Goal: Task Accomplishment & Management: Use online tool/utility

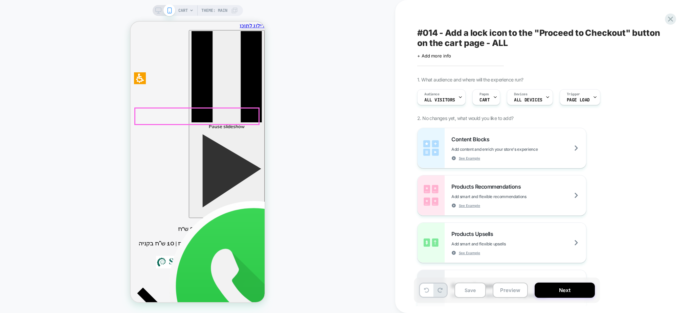
click at [313, 76] on div "CART Theme: MAIN" at bounding box center [197, 157] width 395 height 300
click at [187, 8] on span "CART" at bounding box center [182, 10] width 9 height 11
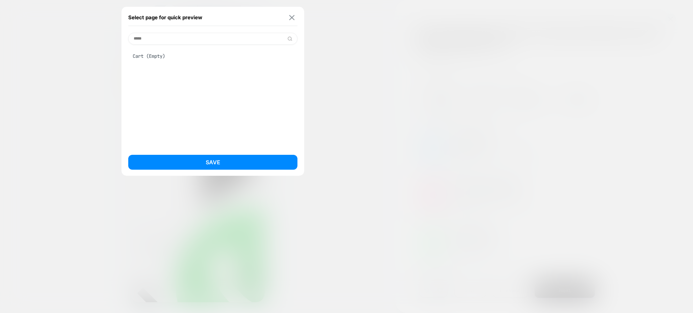
type input "****"
click at [289, 15] on img at bounding box center [291, 17] width 5 height 5
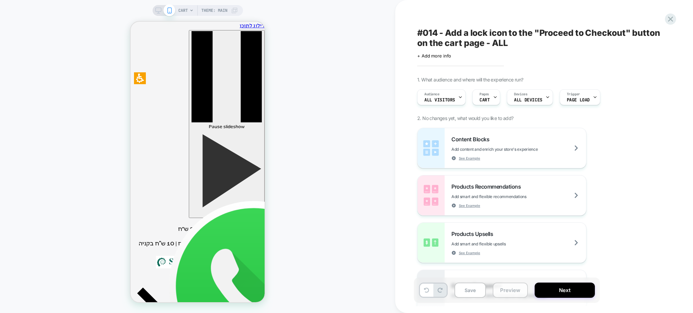
click at [509, 294] on button "Preview" at bounding box center [510, 290] width 35 height 15
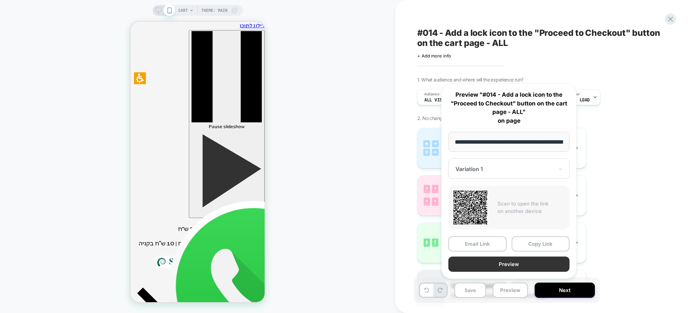
click at [500, 263] on button "Preview" at bounding box center [508, 264] width 121 height 15
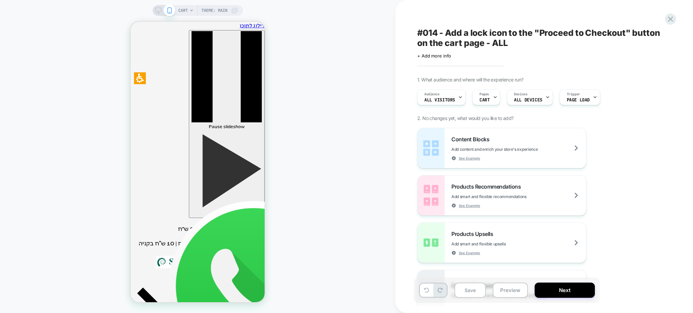
click at [182, 9] on span "CART" at bounding box center [182, 10] width 9 height 11
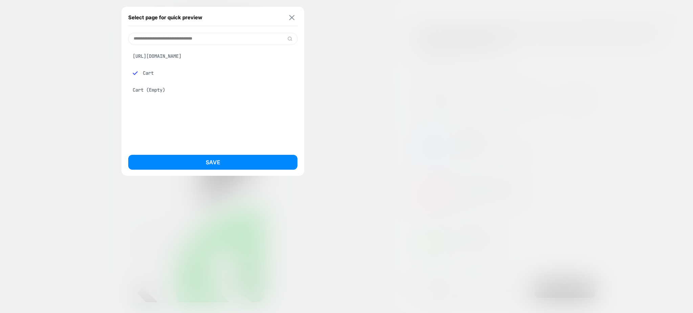
click at [293, 20] on img at bounding box center [291, 17] width 5 height 5
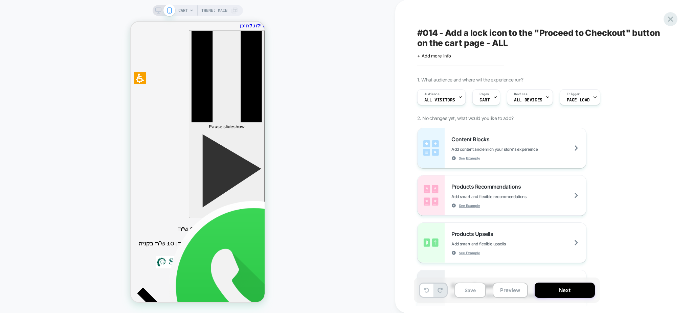
click at [669, 20] on icon at bounding box center [670, 19] width 5 height 5
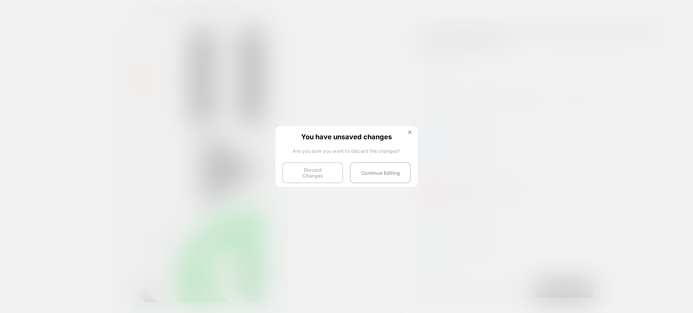
click at [324, 166] on button "Discard Changes" at bounding box center [312, 172] width 61 height 21
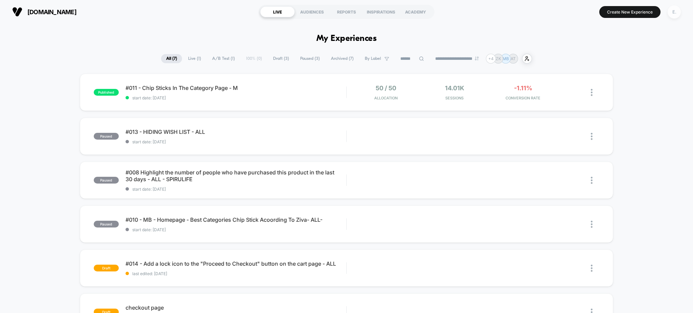
click at [676, 16] on div "E." at bounding box center [674, 11] width 13 height 13
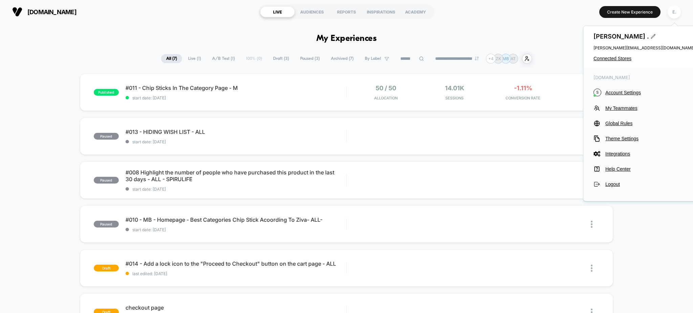
click at [605, 55] on div "[PERSON_NAME] . [PERSON_NAME][EMAIL_ADDRESS][DOMAIN_NAME] Connected Stores" at bounding box center [644, 47] width 122 height 42
click at [606, 60] on span "Connected Stores" at bounding box center [645, 58] width 102 height 5
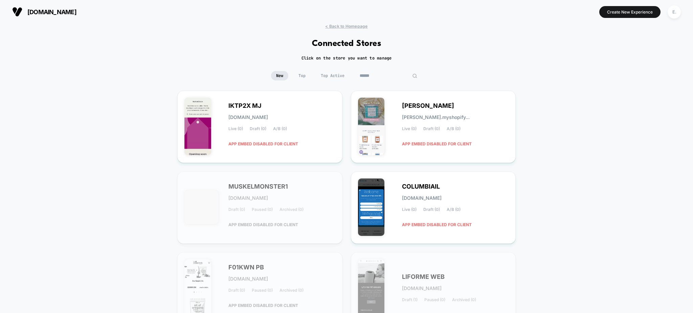
click at [375, 75] on input at bounding box center [389, 75] width 68 height 9
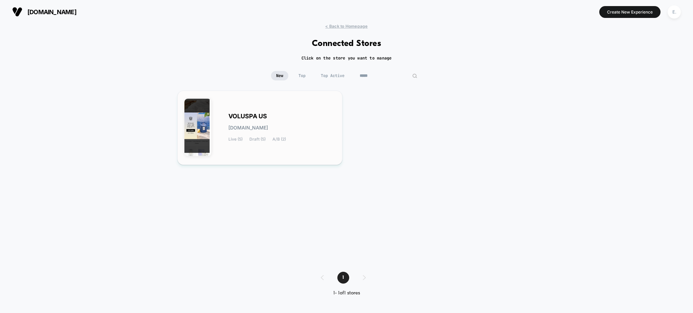
type input "*****"
click at [281, 109] on div "VOLUSPA US [DOMAIN_NAME] Live (5) Draft (5) A/B (2)" at bounding box center [259, 128] width 151 height 60
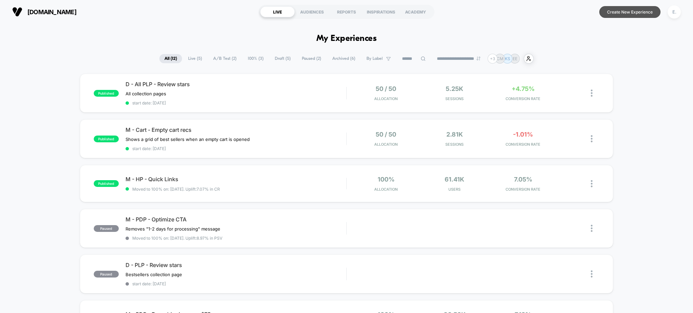
click at [620, 13] on button "Create New Experience" at bounding box center [629, 12] width 61 height 12
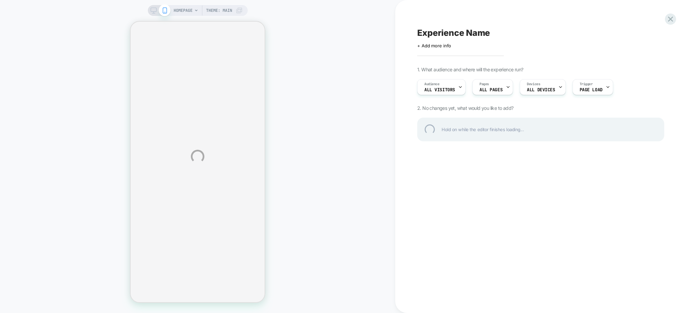
click at [153, 15] on div "HOMEPAGE Theme: MAIN Experience Name Click to edit experience details + Add mor…" at bounding box center [346, 156] width 693 height 313
click at [151, 12] on div "HOMEPAGE Theme: MAIN Experience Name Click to edit experience details + Add mor…" at bounding box center [346, 156] width 693 height 313
click at [152, 9] on div "HOMEPAGE Theme: MAIN Experience Name Click to edit experience details + Add mor…" at bounding box center [346, 156] width 693 height 313
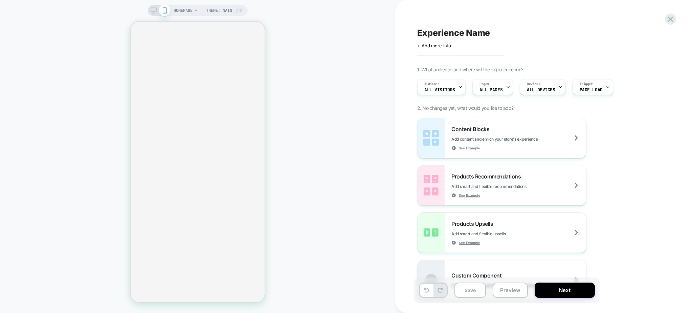
click at [154, 15] on div "HOMEPAGE Theme: MAIN" at bounding box center [198, 10] width 100 height 11
click at [152, 10] on icon at bounding box center [154, 10] width 6 height 6
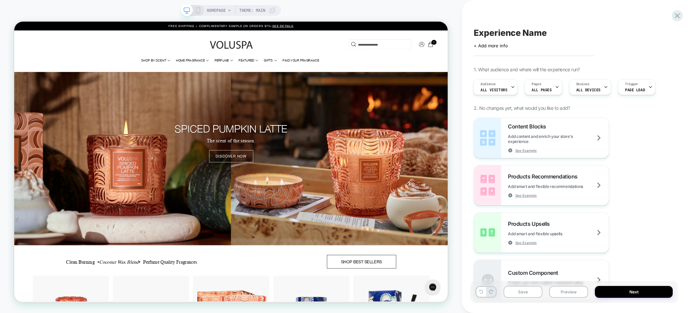
click at [216, 3] on div "HOMEPAGE Theme: MAIN" at bounding box center [231, 156] width 462 height 313
click at [219, 11] on span "HOMEPAGE" at bounding box center [216, 10] width 19 height 11
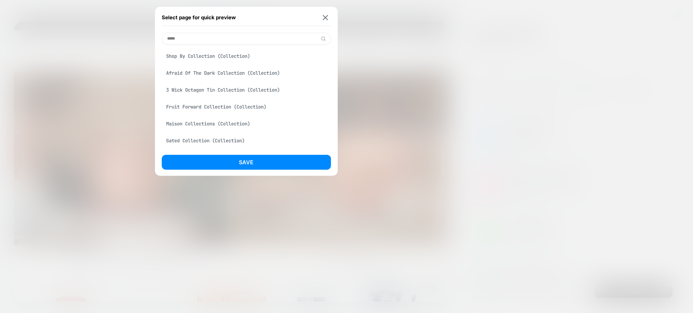
type input "*****"
click at [236, 95] on div "3 Wick Octagon Tin Collection (Collection)" at bounding box center [246, 90] width 169 height 13
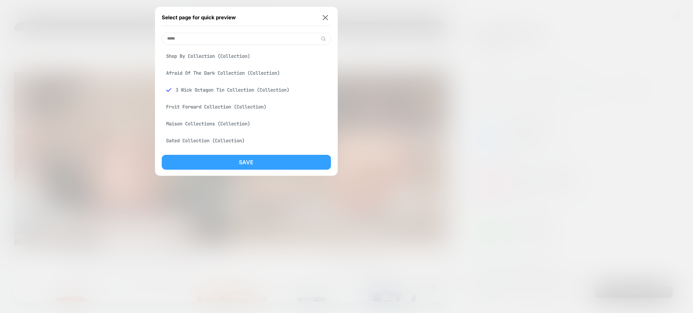
click at [237, 166] on button "Save" at bounding box center [246, 162] width 169 height 15
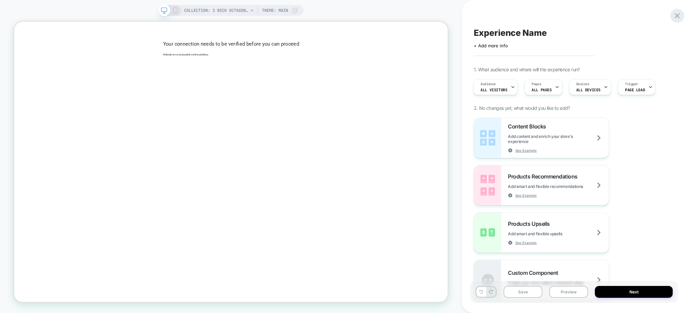
click at [677, 18] on icon at bounding box center [677, 15] width 9 height 9
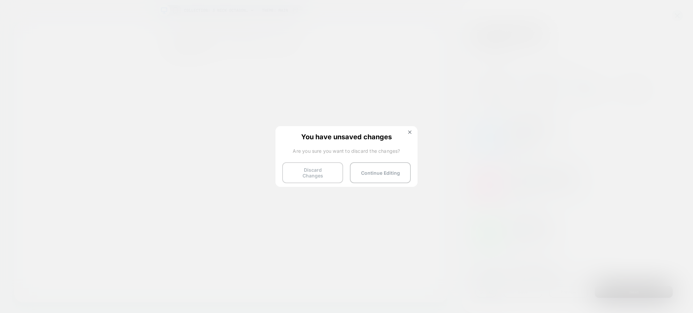
click at [327, 175] on button "Discard Changes" at bounding box center [312, 172] width 61 height 21
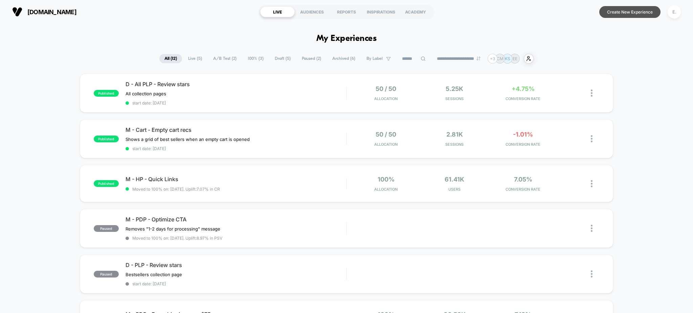
click at [609, 9] on button "Create New Experience" at bounding box center [629, 12] width 61 height 12
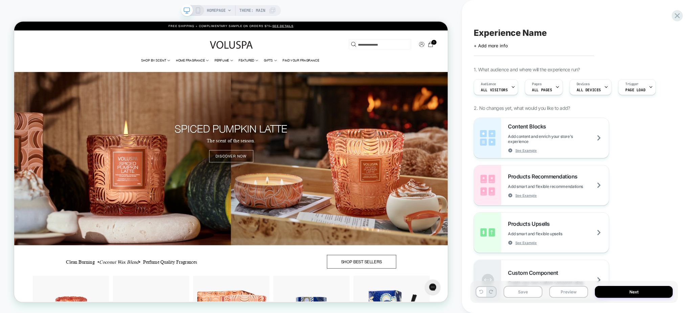
scroll to position [0, 0]
click at [225, 14] on span "HOMEPAGE" at bounding box center [216, 10] width 19 height 11
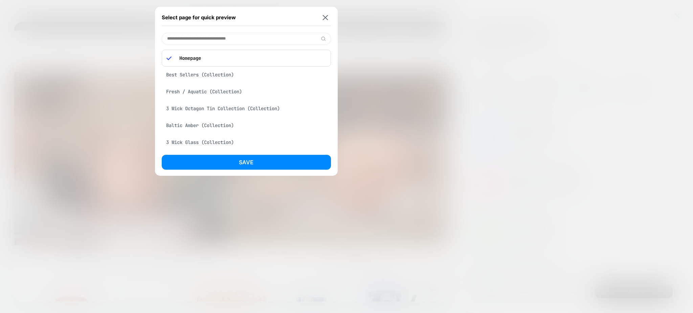
click at [245, 92] on div "Fresh / Aquatic (Collection)" at bounding box center [246, 91] width 169 height 13
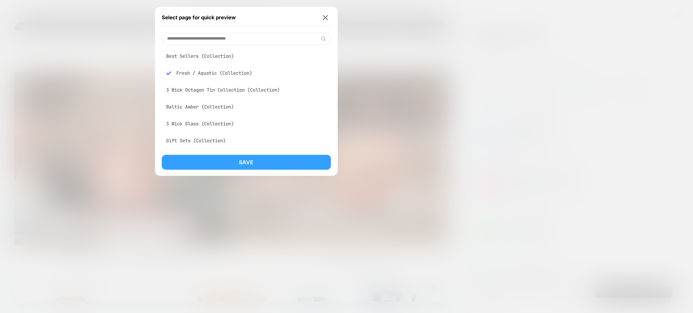
click at [280, 162] on button "Save" at bounding box center [246, 162] width 169 height 15
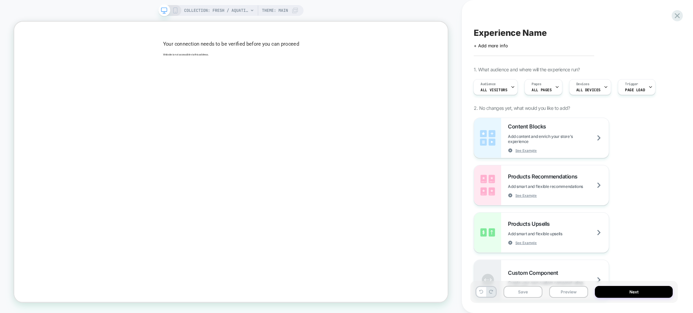
scroll to position [0, 1]
click at [213, 10] on span "COLLECTION: Fresh / Aquatic (Category)" at bounding box center [216, 10] width 64 height 11
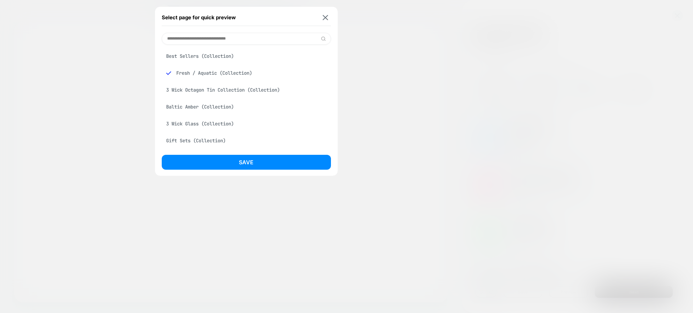
click at [240, 121] on div "3 Wick Glass (Collection)" at bounding box center [246, 123] width 169 height 13
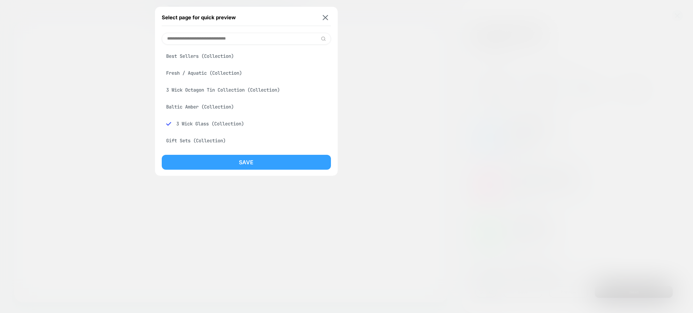
click at [251, 166] on button "Save" at bounding box center [246, 162] width 169 height 15
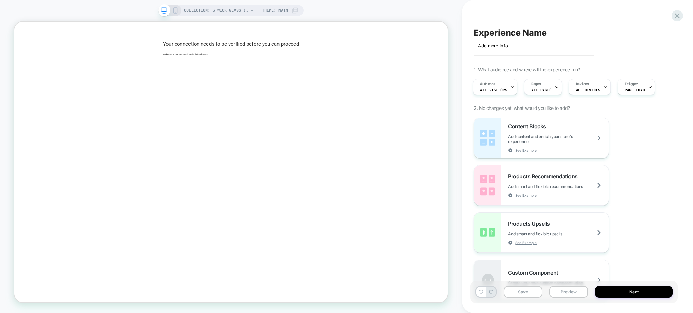
scroll to position [0, 1]
click at [555, 84] on div at bounding box center [556, 87] width 4 height 15
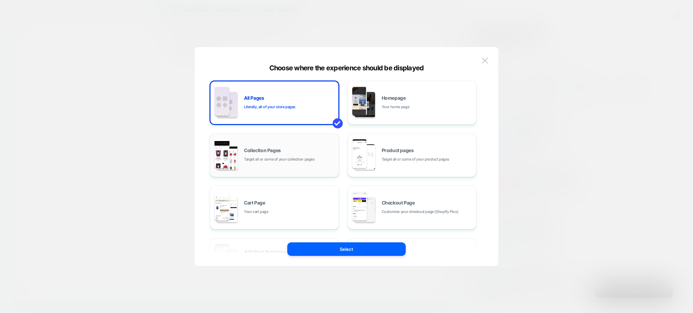
click at [303, 164] on div "Collection Pages Target all or some of your collection pages" at bounding box center [275, 155] width 122 height 37
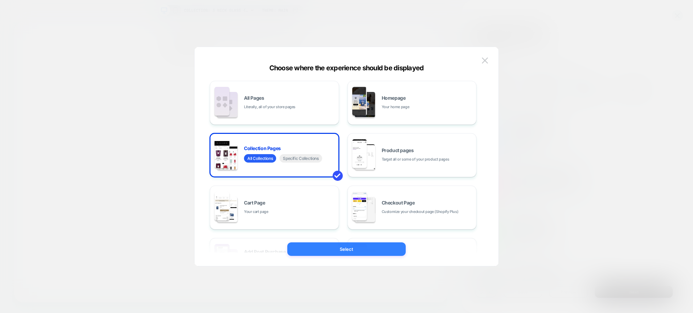
click at [343, 251] on button "Select" at bounding box center [346, 250] width 118 height 14
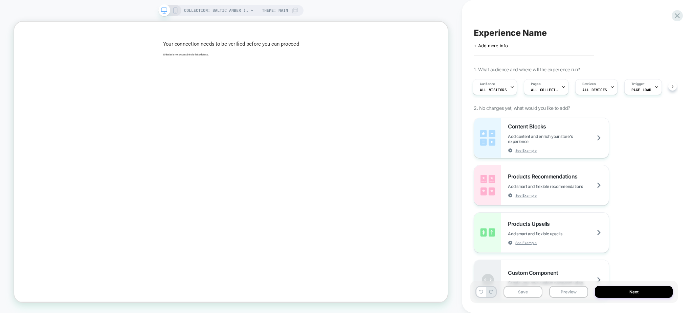
scroll to position [0, 1]
click at [571, 289] on button "Preview" at bounding box center [568, 292] width 39 height 12
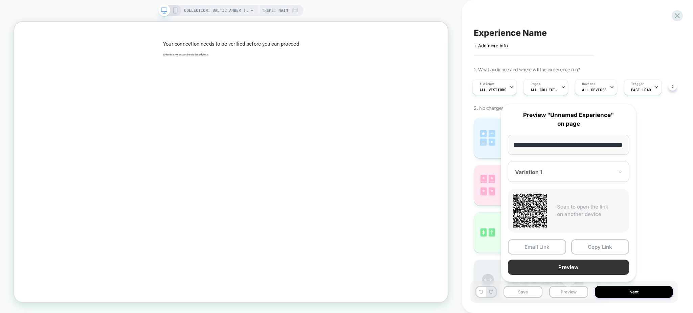
scroll to position [0, 0]
click at [555, 271] on button "Preview" at bounding box center [568, 267] width 121 height 15
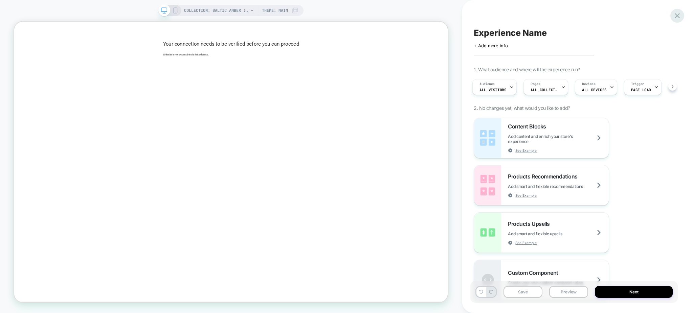
click at [676, 13] on icon at bounding box center [677, 15] width 9 height 9
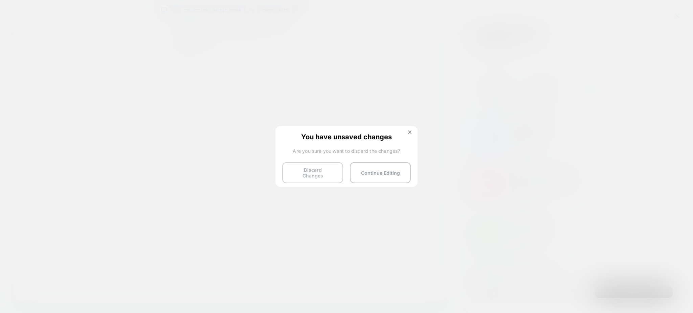
click at [294, 177] on button "Discard Changes" at bounding box center [312, 172] width 61 height 21
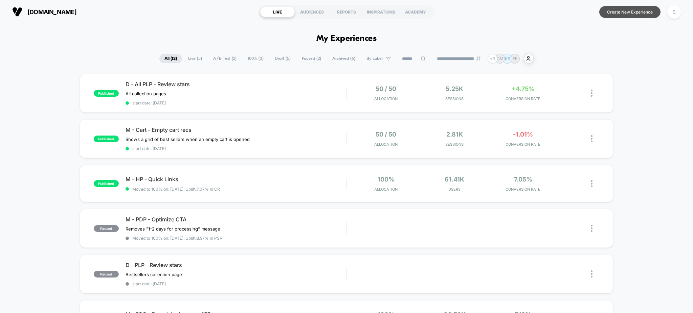
click at [632, 18] on button "Create New Experience" at bounding box center [629, 12] width 61 height 12
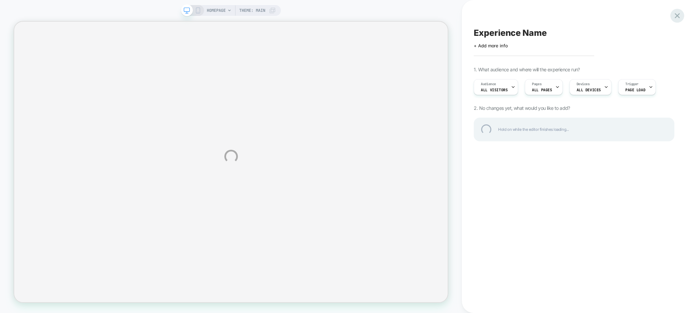
click at [675, 15] on div at bounding box center [677, 16] width 14 height 14
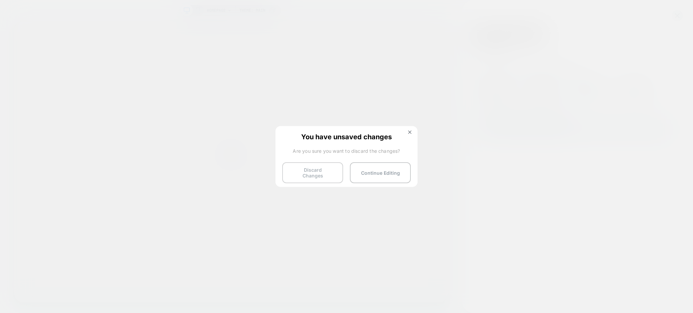
click at [298, 170] on button "Discard Changes" at bounding box center [312, 172] width 61 height 21
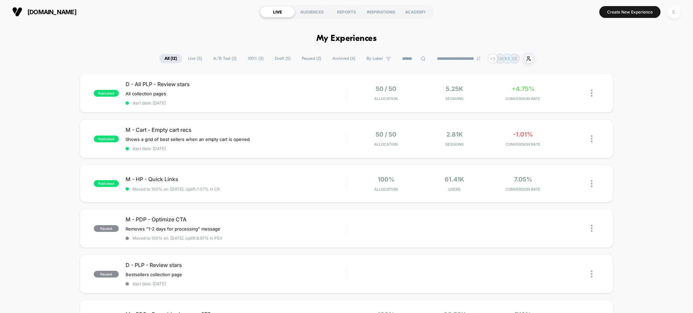
click at [673, 14] on div "E." at bounding box center [674, 11] width 13 height 13
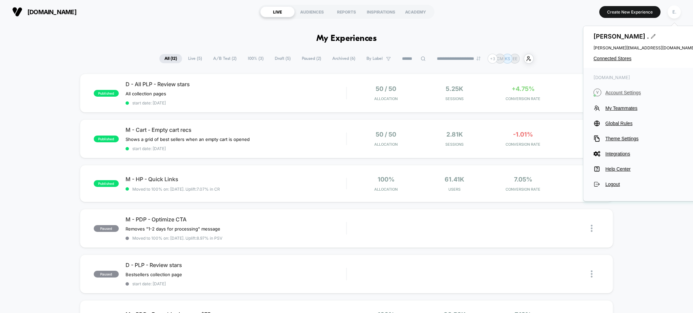
click at [616, 94] on span "Account Settings" at bounding box center [650, 92] width 90 height 5
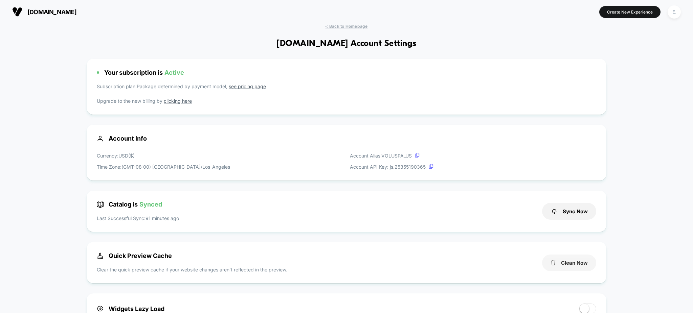
click at [572, 263] on button "Clean Now" at bounding box center [569, 263] width 54 height 17
click at [624, 14] on button "Create New Experience" at bounding box center [629, 12] width 61 height 12
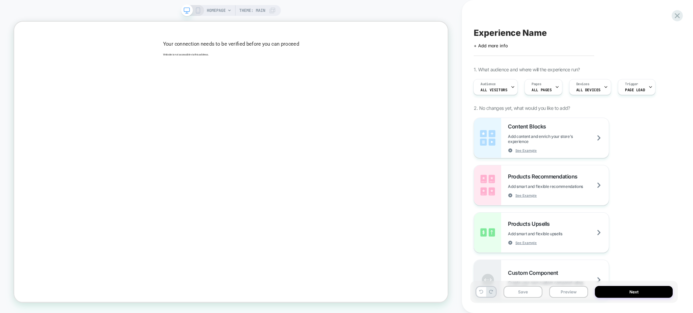
click at [219, 11] on span "HOMEPAGE" at bounding box center [216, 10] width 19 height 11
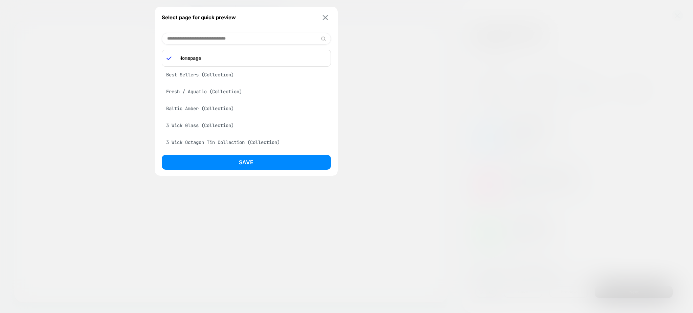
click at [325, 16] on img at bounding box center [325, 17] width 5 height 5
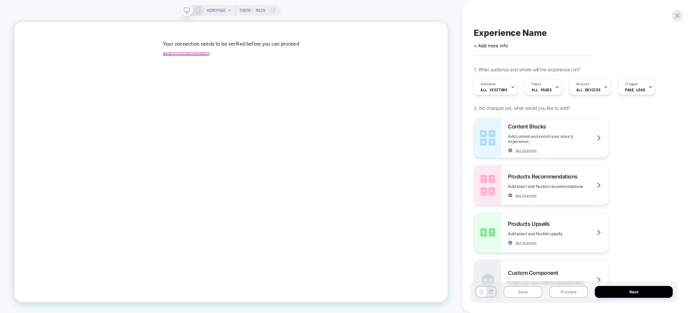
drag, startPoint x: 241, startPoint y: 66, endPoint x: 396, endPoint y: -79, distance: 212.4
click at [396, 22] on html "Your connection needs to be verified before you can proceed Website is not acce…" at bounding box center [303, 209] width 578 height 374
